Goal: Task Accomplishment & Management: Manage account settings

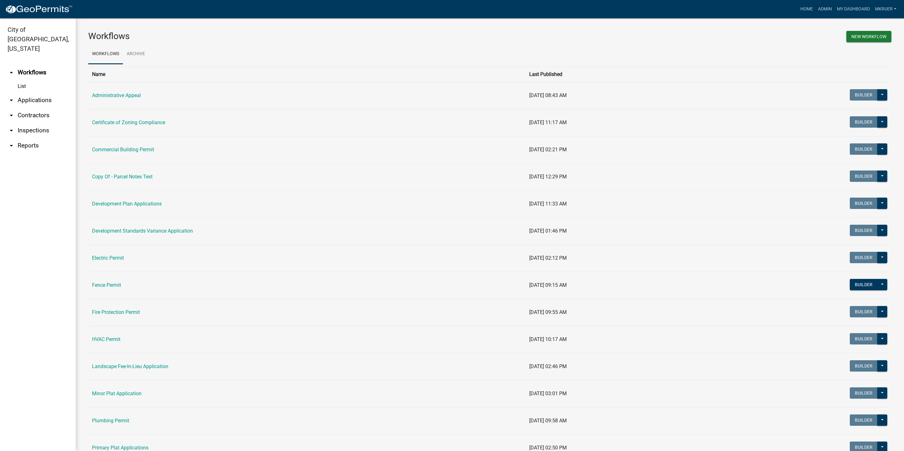
click at [25, 123] on link "arrow_drop_down Inspections" at bounding box center [38, 130] width 76 height 15
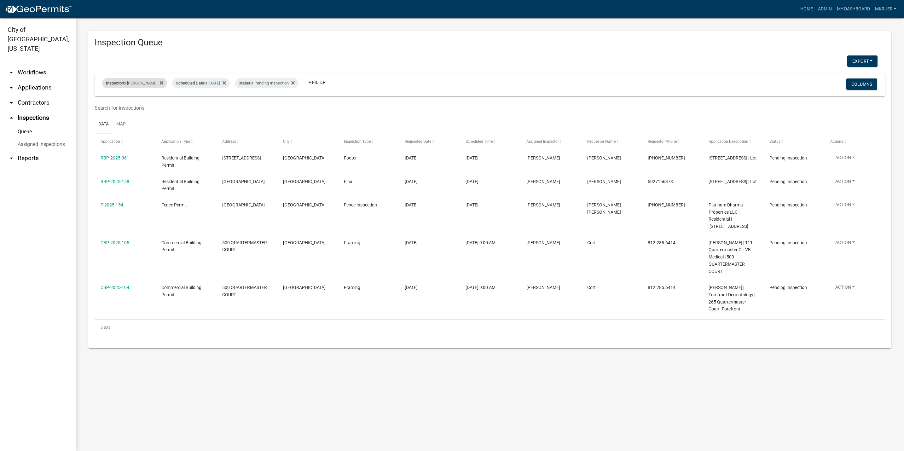
click at [129, 84] on div "Inspector is [PERSON_NAME]" at bounding box center [134, 83] width 65 height 10
click at [117, 112] on select "Select an option None [PERSON_NAME] [PERSON_NAME] [PERSON_NAME] [PERSON_NAME] […" at bounding box center [129, 113] width 63 height 13
click at [103, 107] on select "Select an option None [PERSON_NAME] [PERSON_NAME] [PERSON_NAME] [PERSON_NAME] […" at bounding box center [129, 113] width 63 height 13
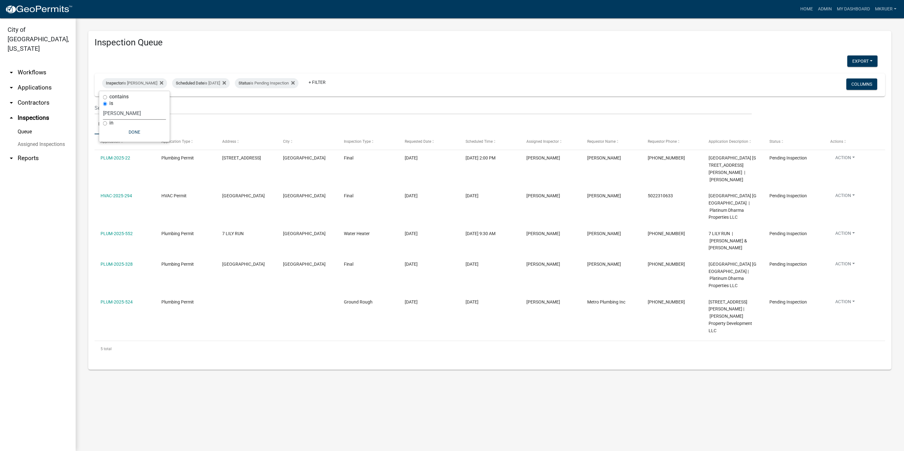
click at [123, 114] on select "Select an option None [PERSON_NAME] [PERSON_NAME] [PERSON_NAME] [PERSON_NAME] […" at bounding box center [134, 113] width 63 height 13
click at [103, 107] on select "Select an option None [PERSON_NAME] [PERSON_NAME] [PERSON_NAME] [PERSON_NAME] […" at bounding box center [134, 113] width 63 height 13
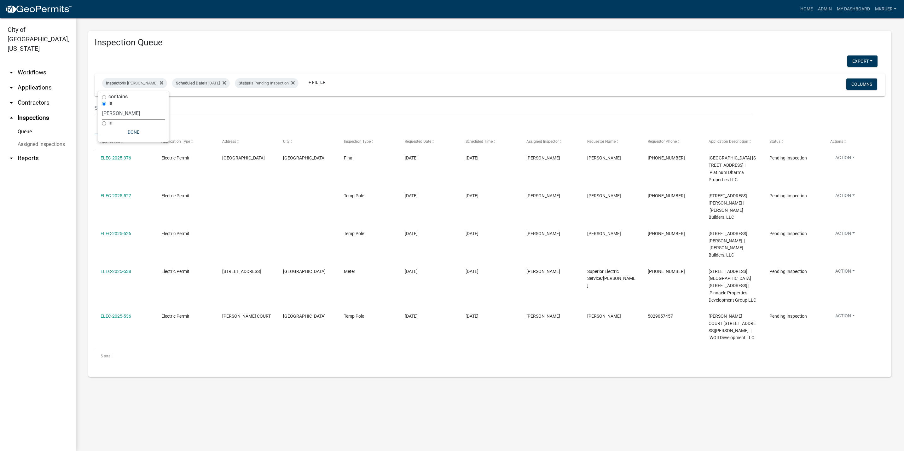
click at [114, 111] on select "Select an option None [PERSON_NAME] [PERSON_NAME] [PERSON_NAME] [PERSON_NAME] […" at bounding box center [133, 113] width 63 height 13
select select "fdb3bcc6-ce93-4663-8a18-5c08884dd177"
click at [102, 107] on select "Select an option None [PERSON_NAME] [PERSON_NAME] [PERSON_NAME] [PERSON_NAME] […" at bounding box center [133, 113] width 63 height 13
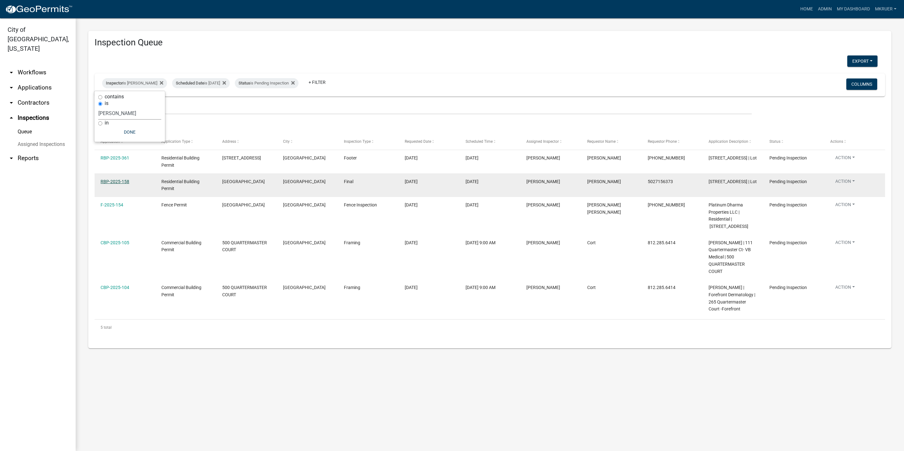
click at [115, 182] on link "RBP-2025-158" at bounding box center [115, 181] width 29 height 5
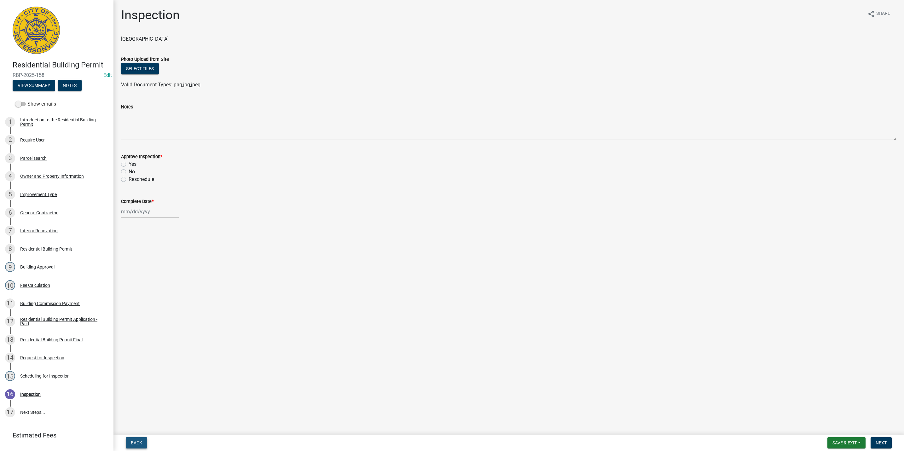
click at [134, 443] on span "Back" at bounding box center [136, 442] width 11 height 5
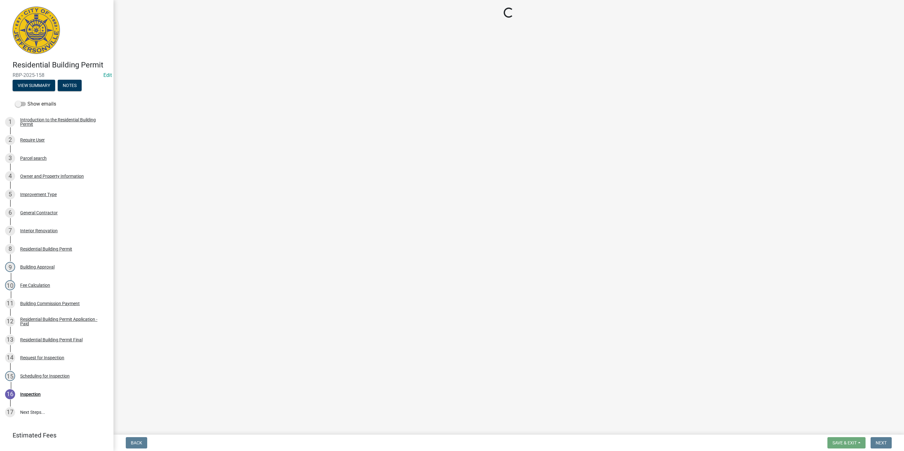
select select "fdb3bcc6-ce93-4663-8a18-5c08884dd177"
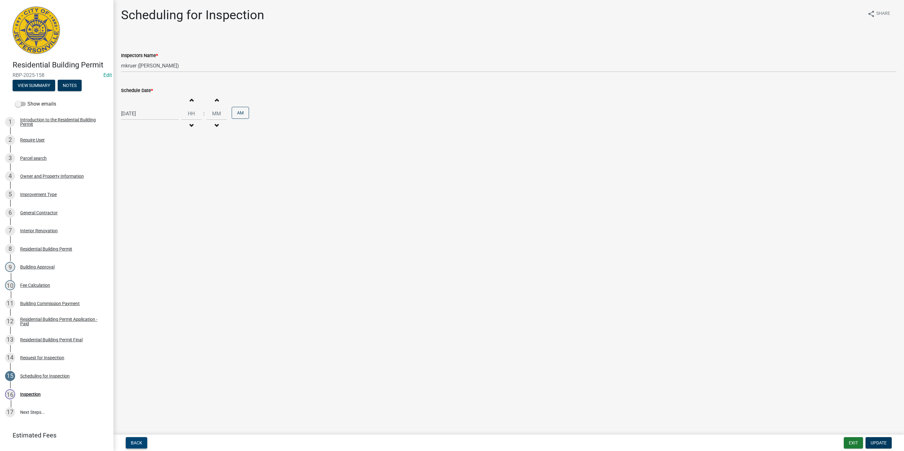
click at [135, 441] on span "Back" at bounding box center [136, 442] width 11 height 5
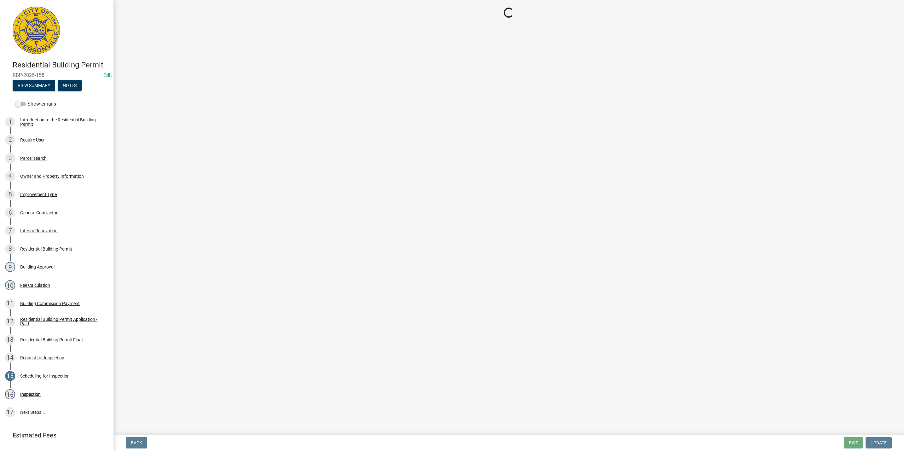
select select "8ea0f6e5-dde7-4881-a999-02519822ccbf"
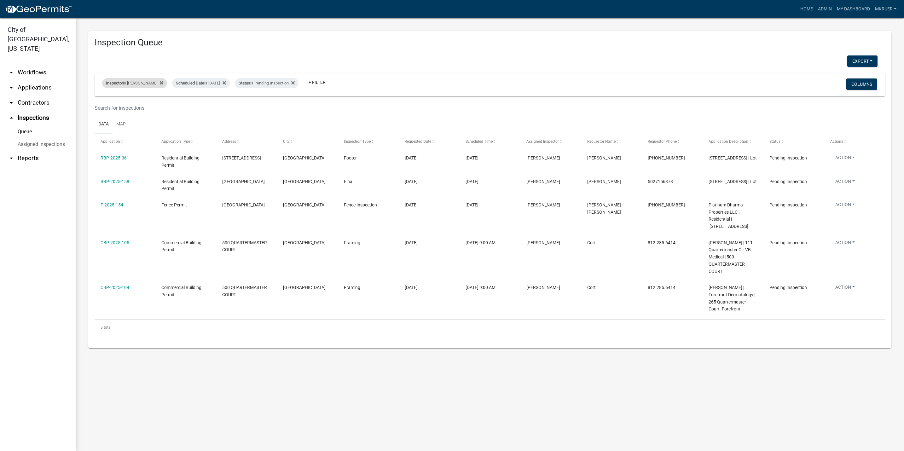
click at [135, 79] on div "Inspector is [PERSON_NAME]" at bounding box center [134, 83] width 65 height 10
click at [104, 112] on select "Select an option None [PERSON_NAME] [PERSON_NAME] [PERSON_NAME] [PERSON_NAME] […" at bounding box center [129, 113] width 63 height 13
click at [103, 107] on select "Select an option None [PERSON_NAME] [PERSON_NAME] [PERSON_NAME] [PERSON_NAME] […" at bounding box center [129, 113] width 63 height 13
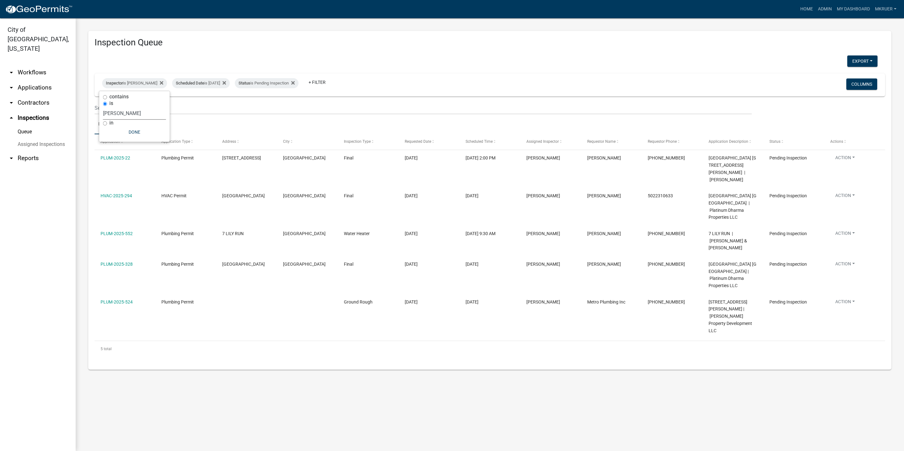
click at [125, 113] on select "Select an option None [PERSON_NAME] [PERSON_NAME] [PERSON_NAME] [PERSON_NAME] […" at bounding box center [134, 113] width 63 height 13
click at [103, 107] on select "Select an option None [PERSON_NAME] [PERSON_NAME] [PERSON_NAME] [PERSON_NAME] […" at bounding box center [134, 113] width 63 height 13
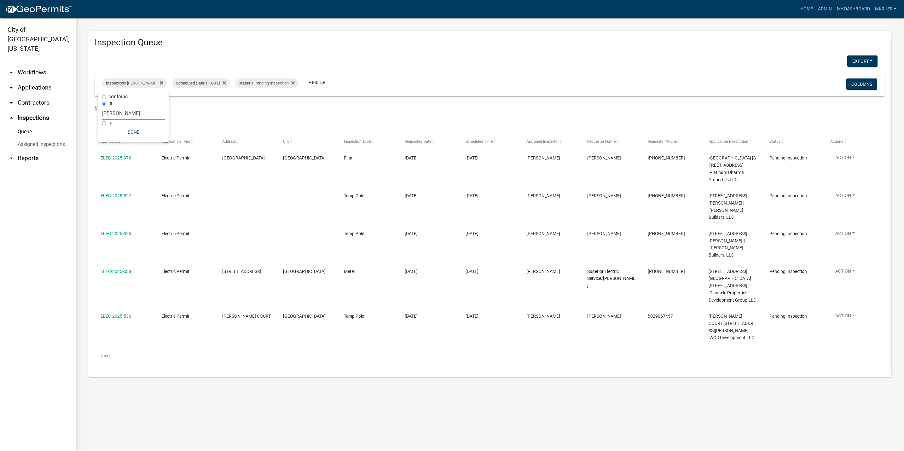
click at [122, 112] on select "Select an option None [PERSON_NAME] [PERSON_NAME] [PERSON_NAME] [PERSON_NAME] […" at bounding box center [133, 113] width 63 height 13
select select "fdb3bcc6-ce93-4663-8a18-5c08884dd177"
click at [102, 107] on select "Select an option None [PERSON_NAME] [PERSON_NAME] [PERSON_NAME] [PERSON_NAME] […" at bounding box center [133, 113] width 63 height 13
